Goal: Task Accomplishment & Management: Use online tool/utility

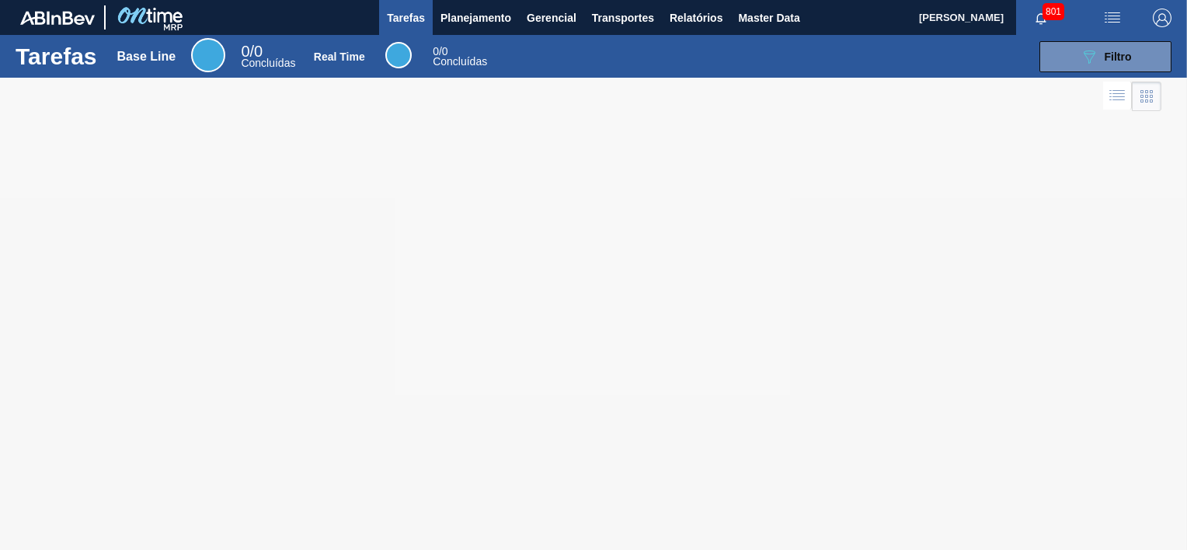
click at [1120, 19] on span "button" at bounding box center [1112, 18] width 37 height 19
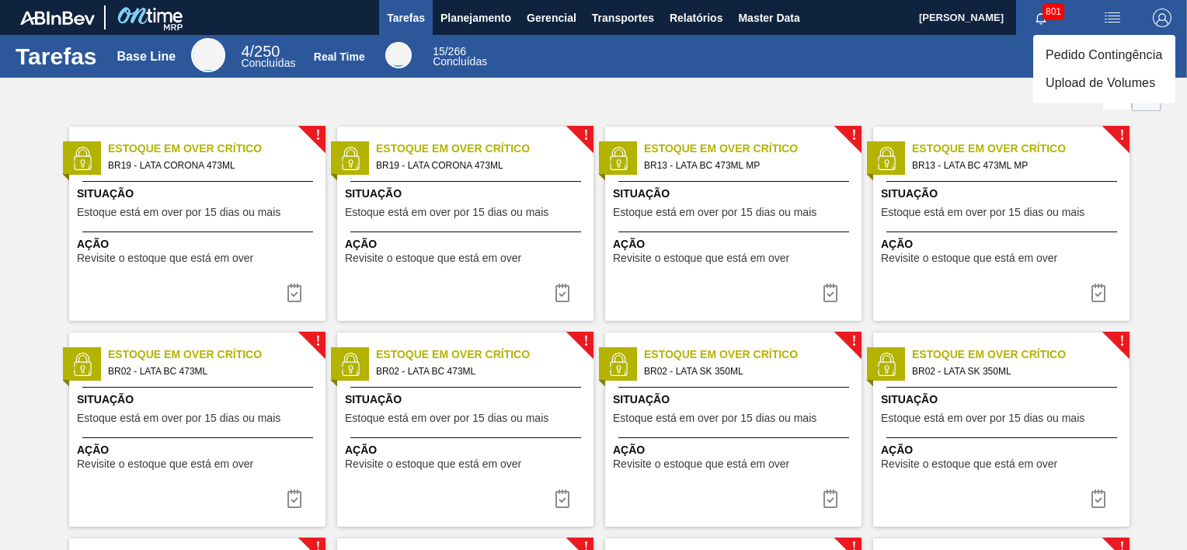
click at [1092, 84] on li "Upload de Volumes" at bounding box center [1105, 83] width 142 height 28
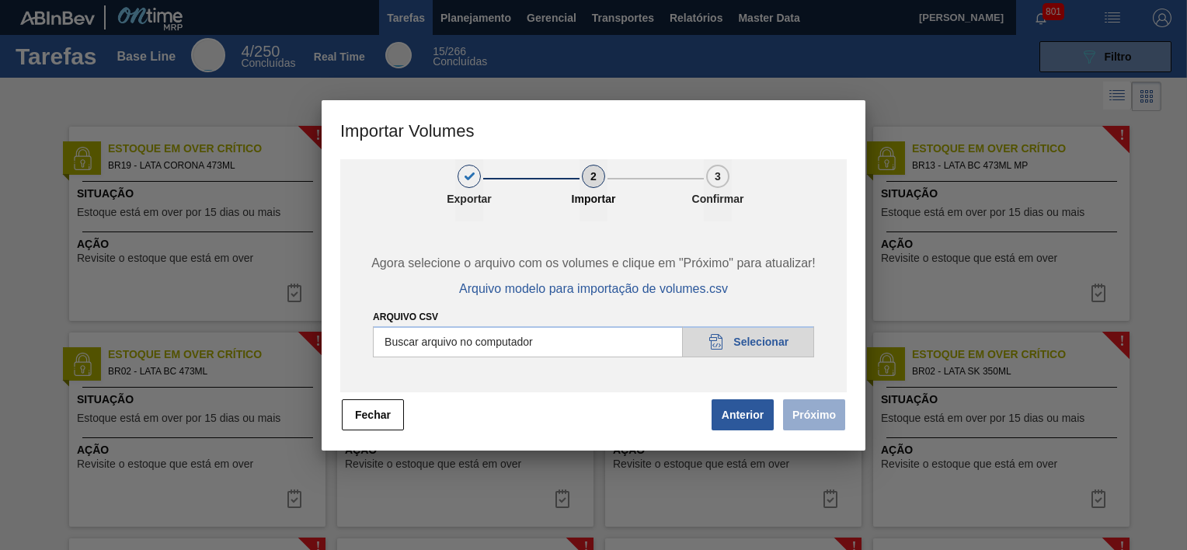
click at [749, 345] on input "Arquivo csv" at bounding box center [593, 341] width 441 height 31
type input "C:\fakepath\Template Subida LM.csv"
click at [821, 426] on button "Próximo" at bounding box center [814, 414] width 62 height 31
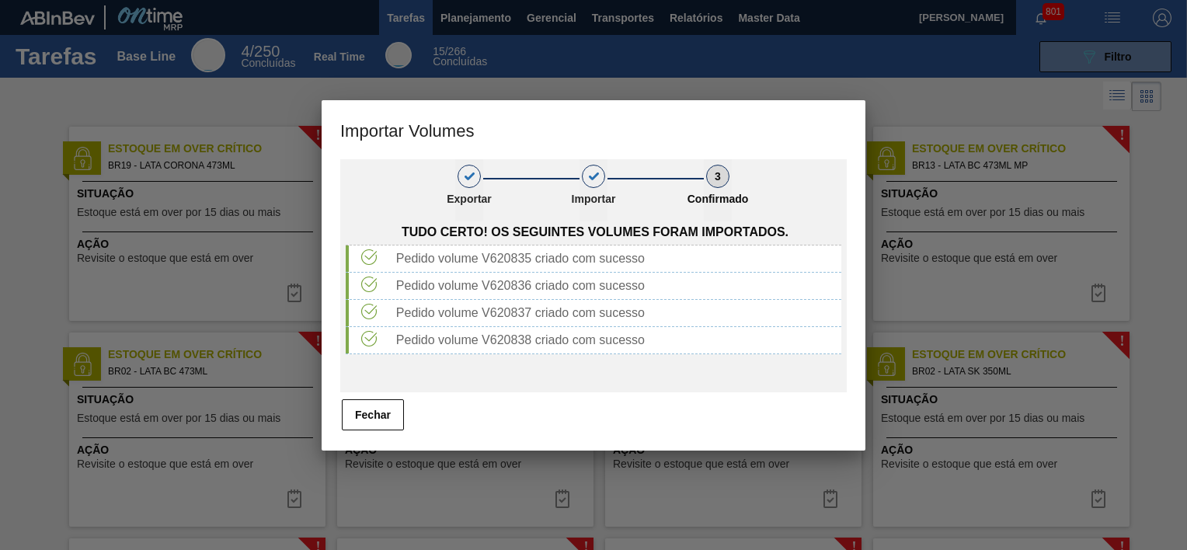
drag, startPoint x: 385, startPoint y: 411, endPoint x: 421, endPoint y: 385, distance: 44.0
click at [385, 410] on button "Fechar" at bounding box center [373, 414] width 62 height 31
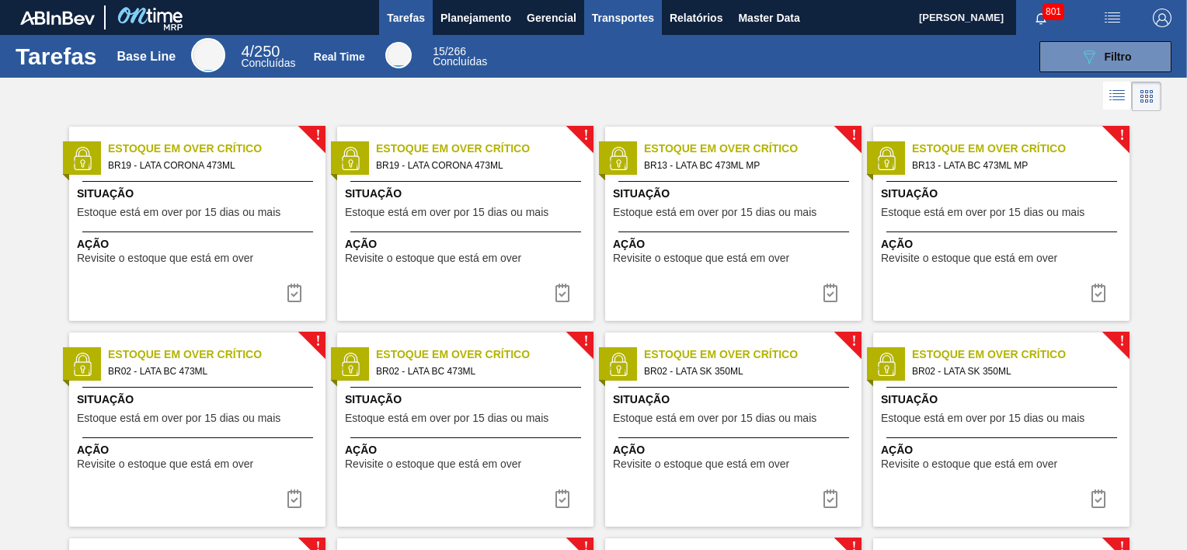
click at [607, 21] on span "Transportes" at bounding box center [623, 18] width 62 height 19
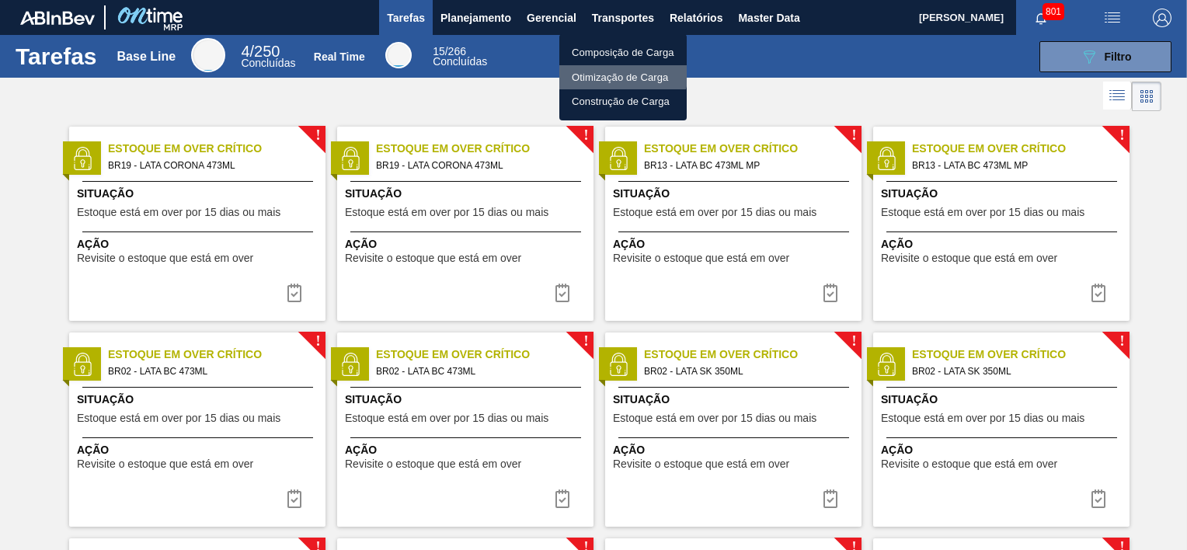
click at [612, 70] on li "Otimização de Carga" at bounding box center [622, 77] width 127 height 25
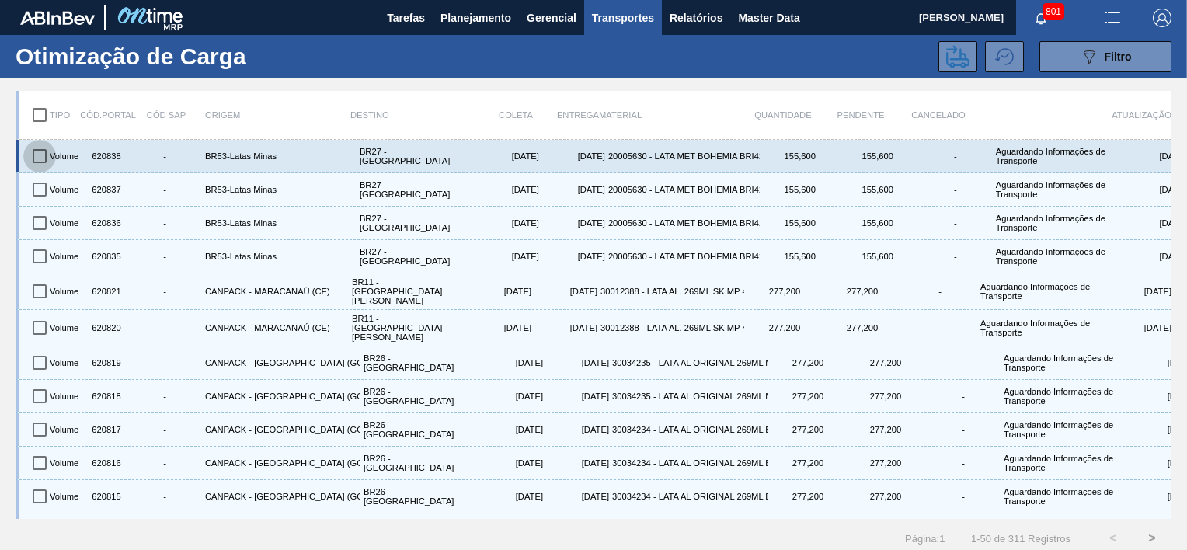
click at [40, 157] on input "checkbox" at bounding box center [39, 156] width 33 height 33
checkbox input "true"
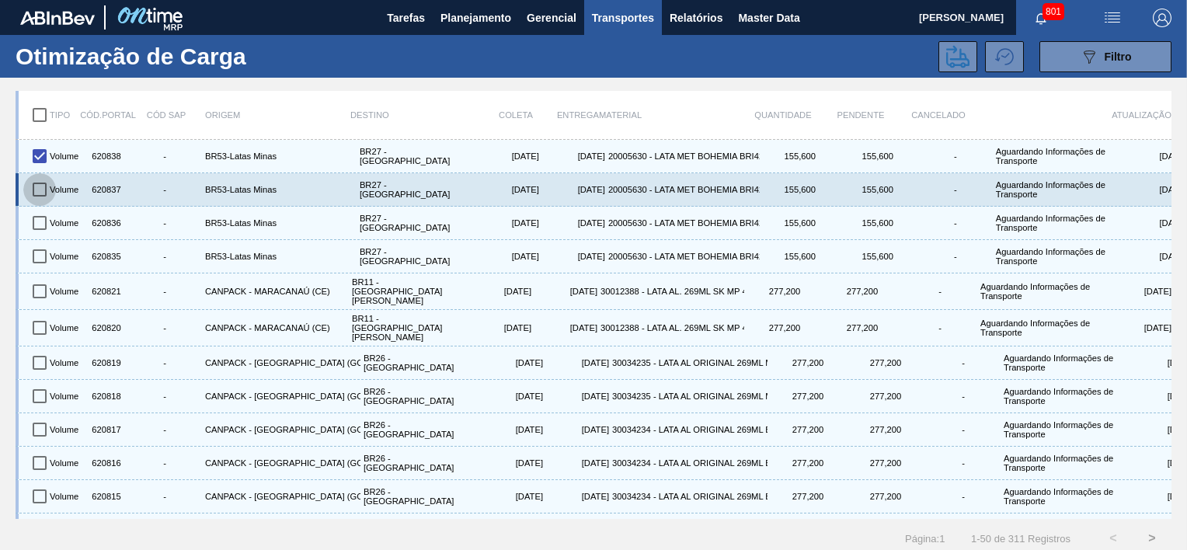
click at [40, 193] on input "checkbox" at bounding box center [39, 189] width 33 height 33
checkbox input "true"
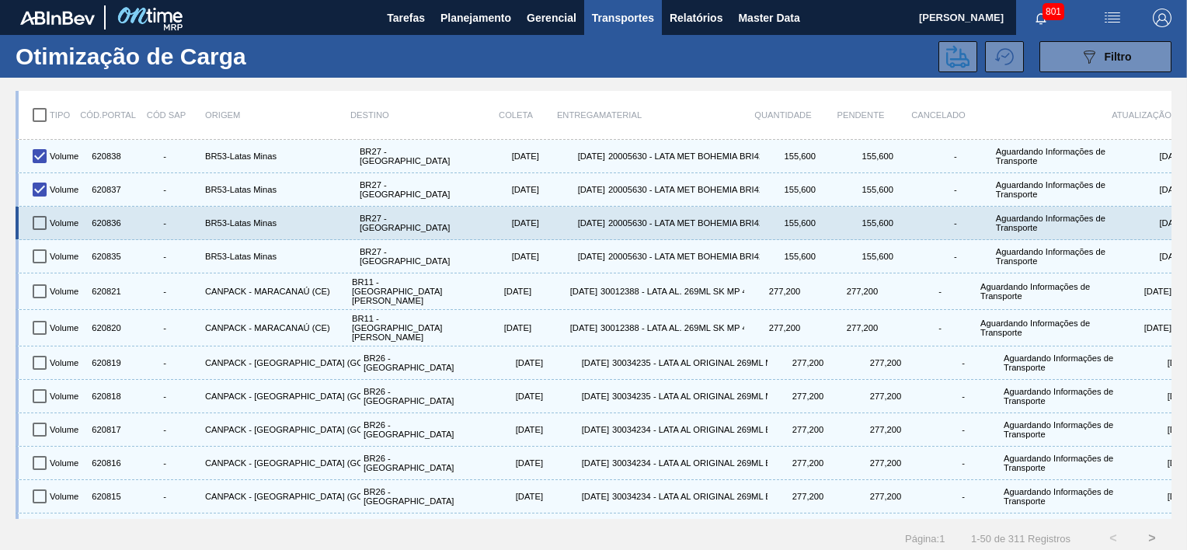
click at [41, 222] on input "checkbox" at bounding box center [39, 223] width 33 height 33
checkbox input "true"
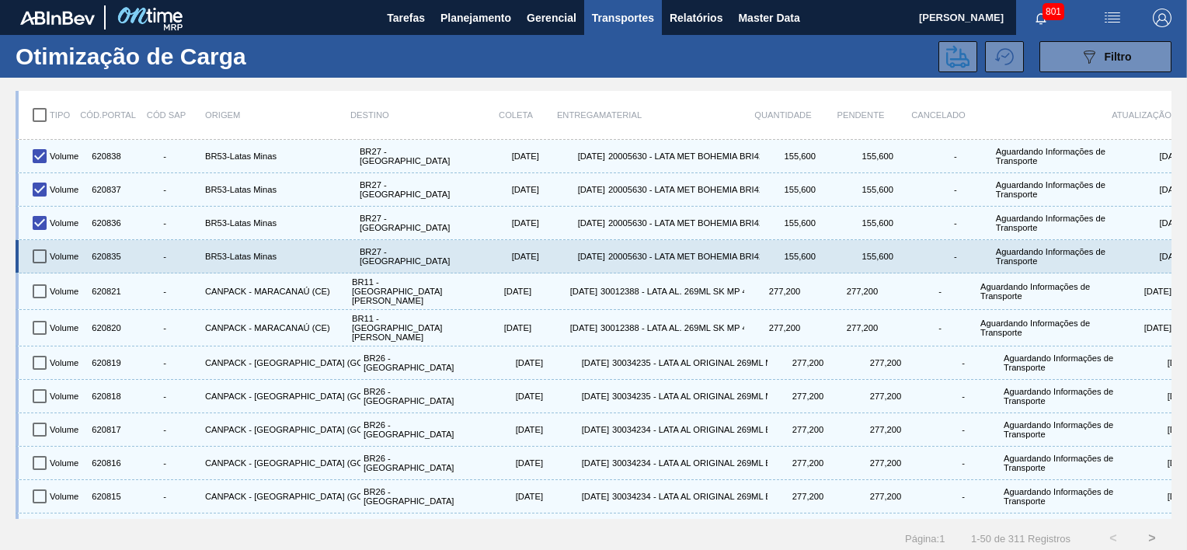
click at [43, 249] on input "checkbox" at bounding box center [39, 256] width 33 height 33
checkbox input "true"
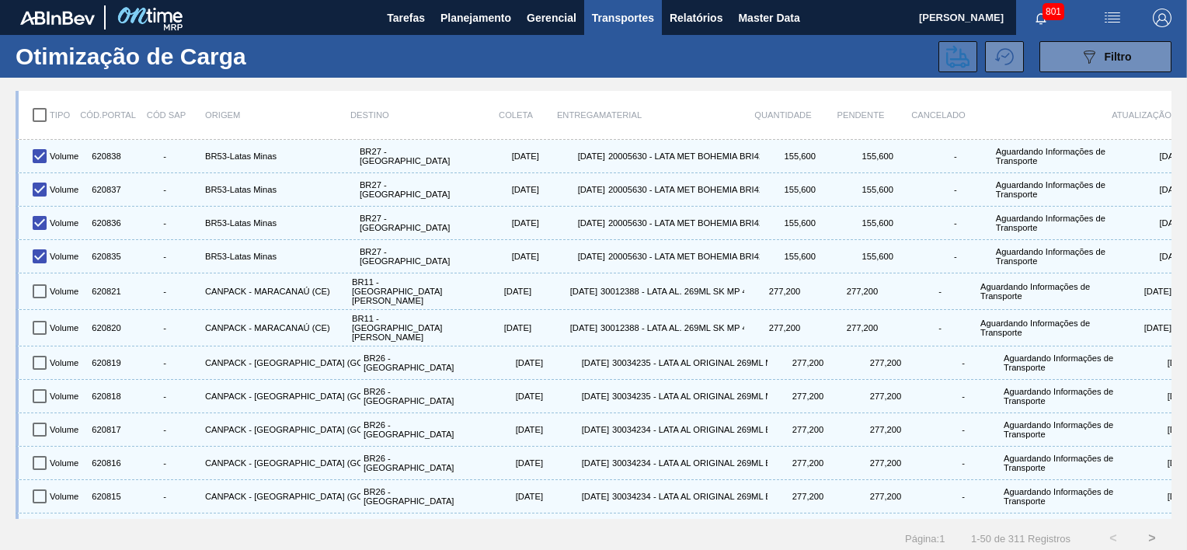
click at [949, 53] on icon at bounding box center [957, 56] width 23 height 23
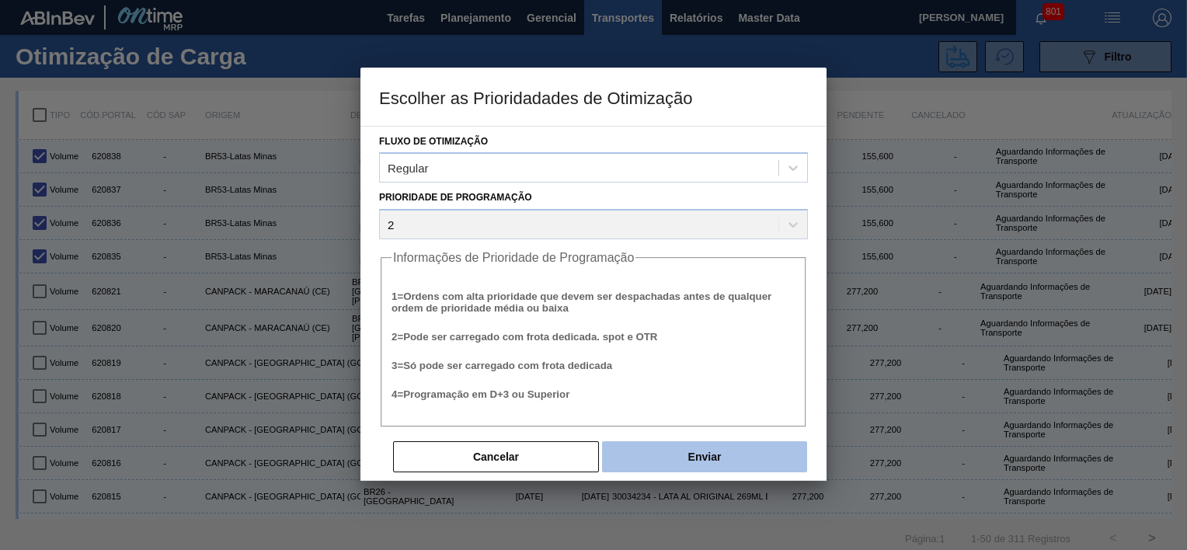
click at [694, 459] on button "Enviar" at bounding box center [704, 456] width 205 height 31
